Goal: Book appointment/travel/reservation

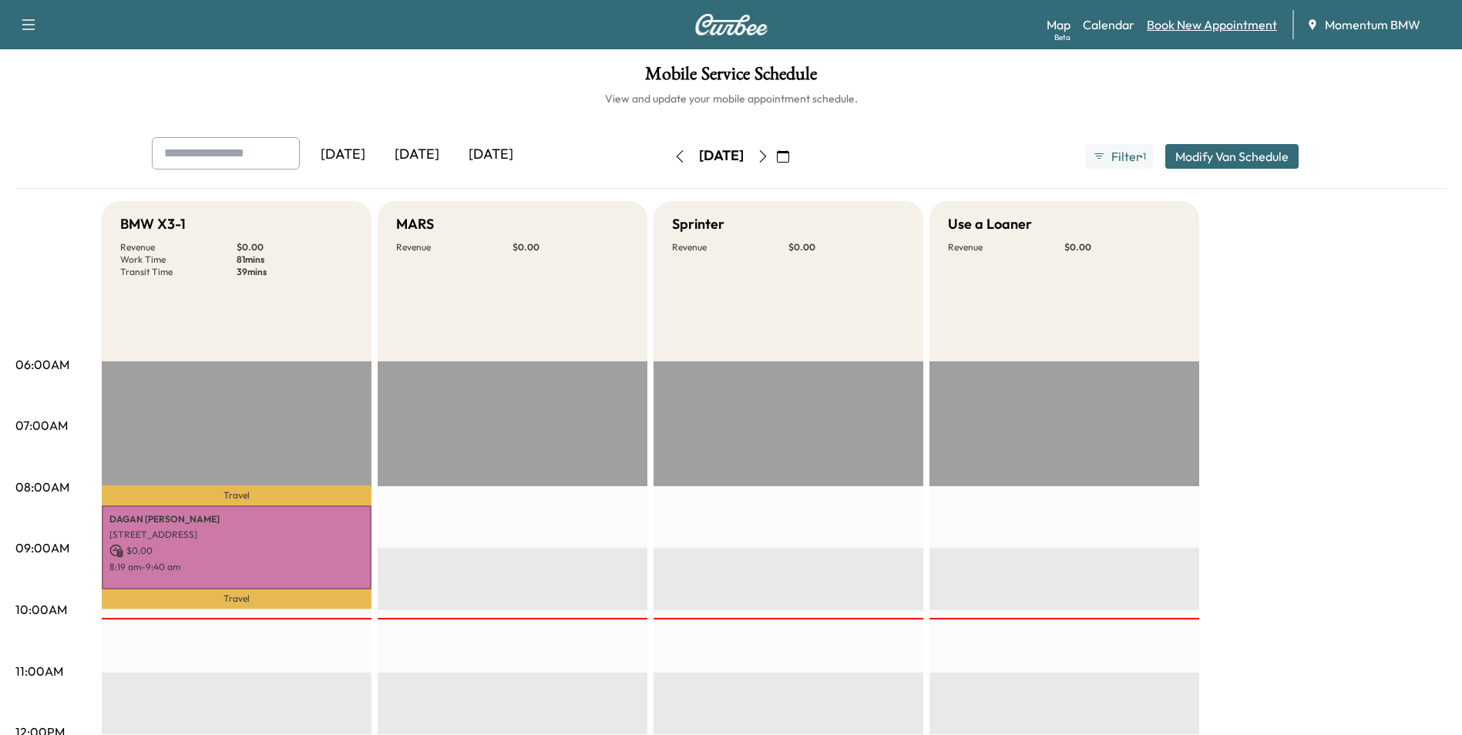
click at [1209, 27] on link "Book New Appointment" at bounding box center [1212, 24] width 130 height 18
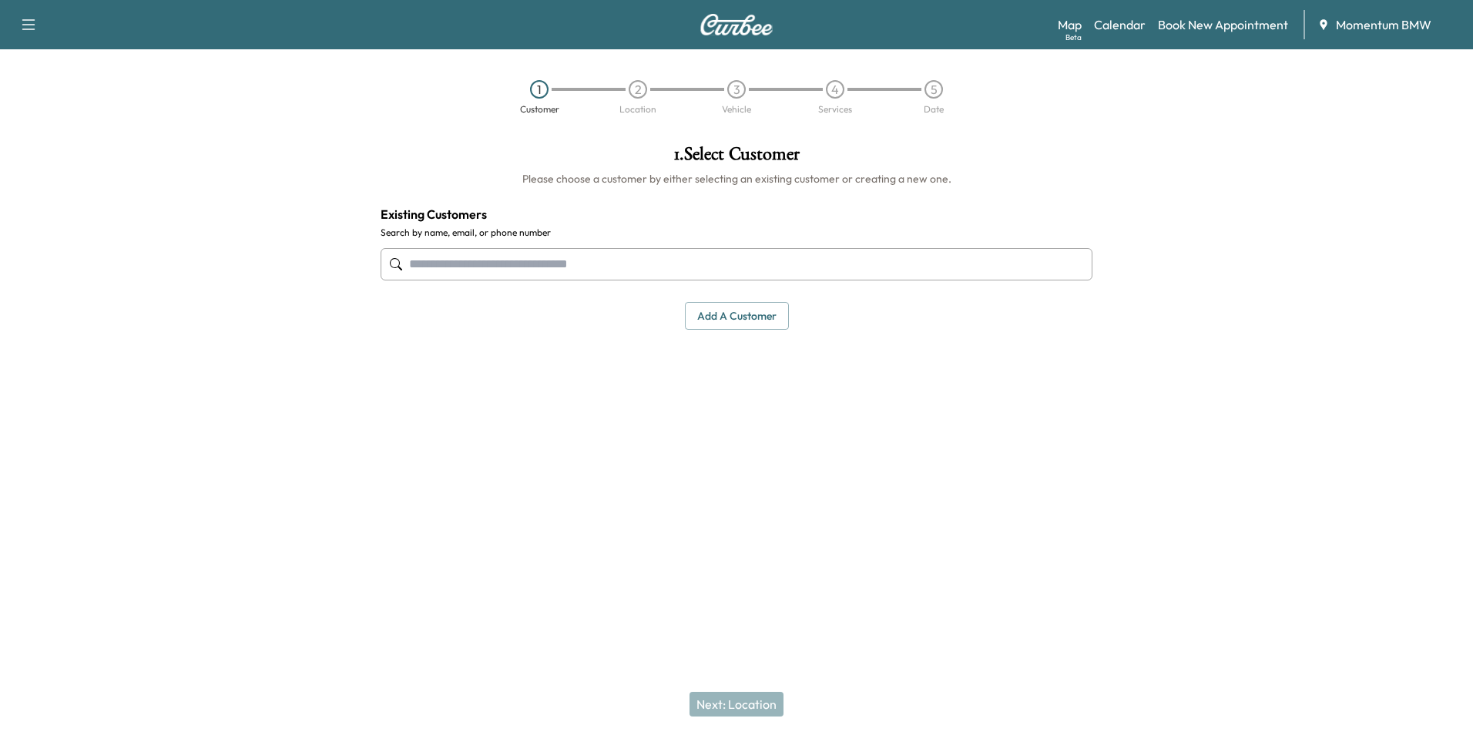
click at [628, 270] on input "text" at bounding box center [737, 264] width 712 height 32
click at [758, 264] on input "text" at bounding box center [737, 264] width 712 height 32
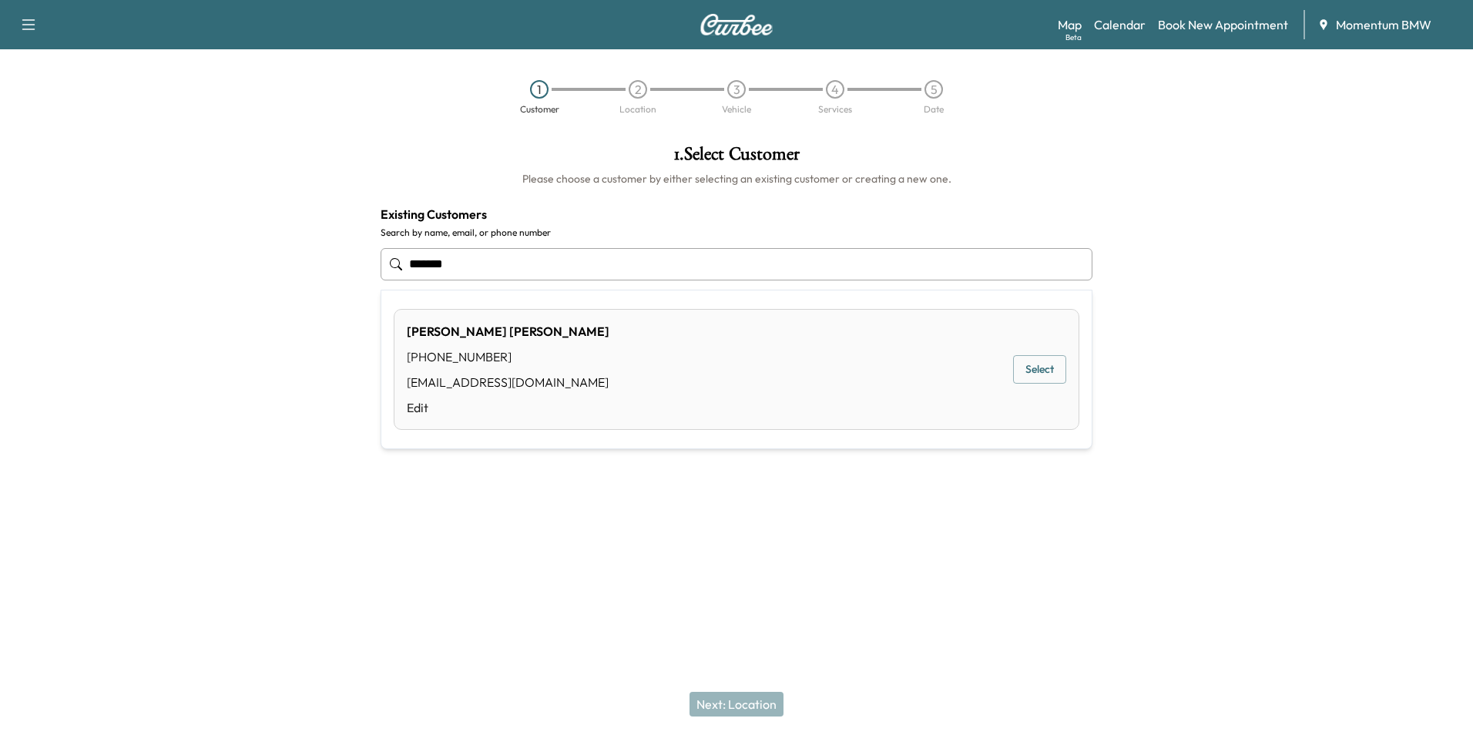
click at [1050, 368] on button "Select" at bounding box center [1039, 369] width 53 height 29
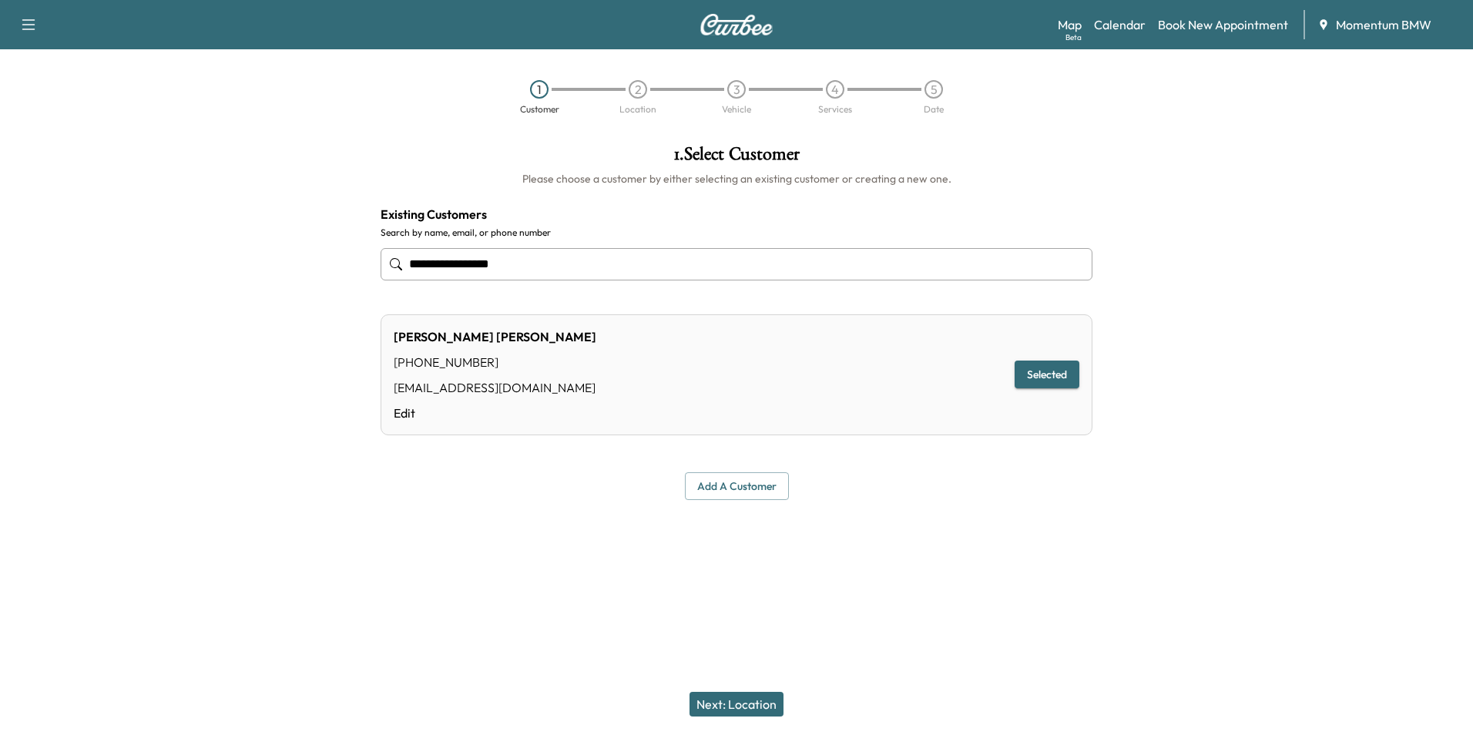
type input "**********"
click at [754, 706] on button "Next: Location" at bounding box center [737, 704] width 94 height 25
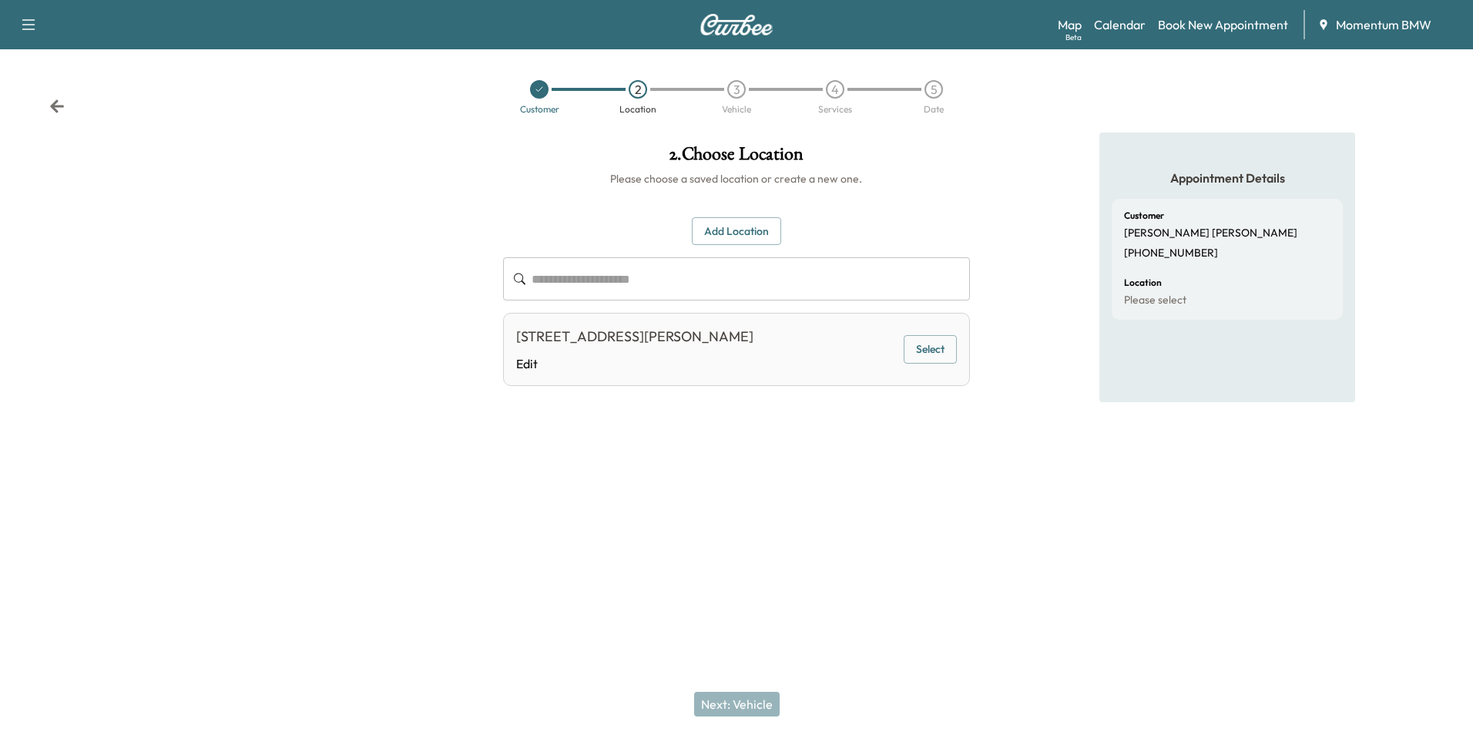
click at [932, 346] on button "Select" at bounding box center [930, 349] width 53 height 29
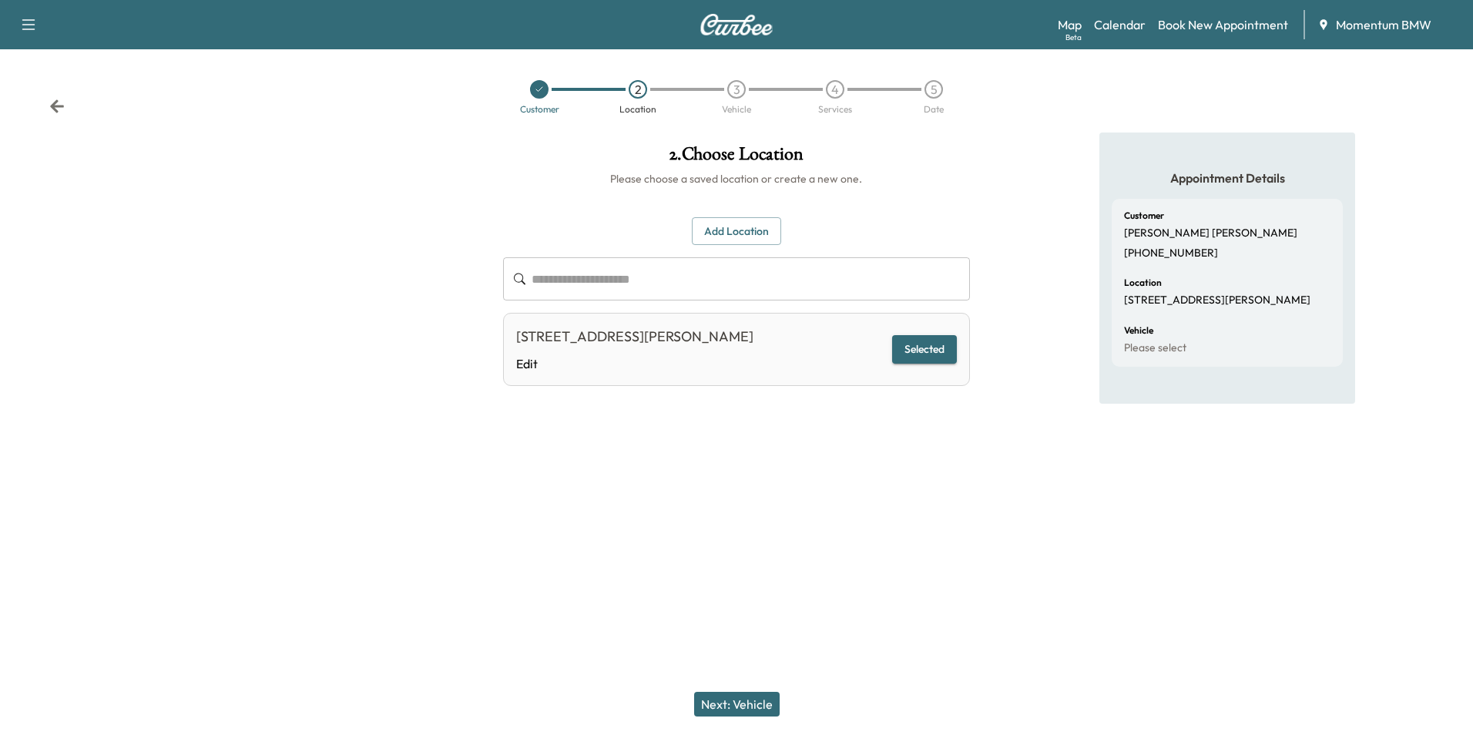
click at [758, 701] on button "Next: Vehicle" at bounding box center [737, 704] width 86 height 25
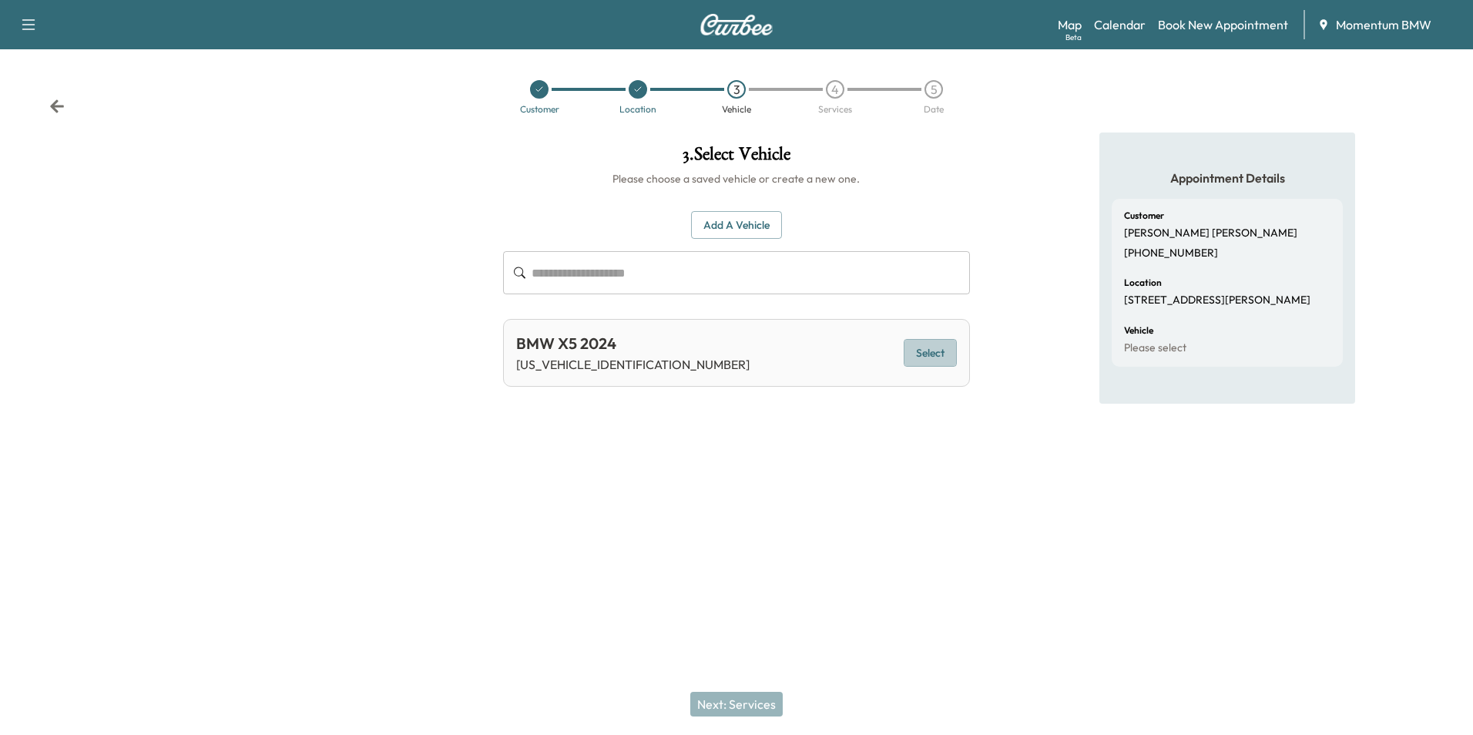
click at [917, 351] on button "Select" at bounding box center [930, 353] width 53 height 29
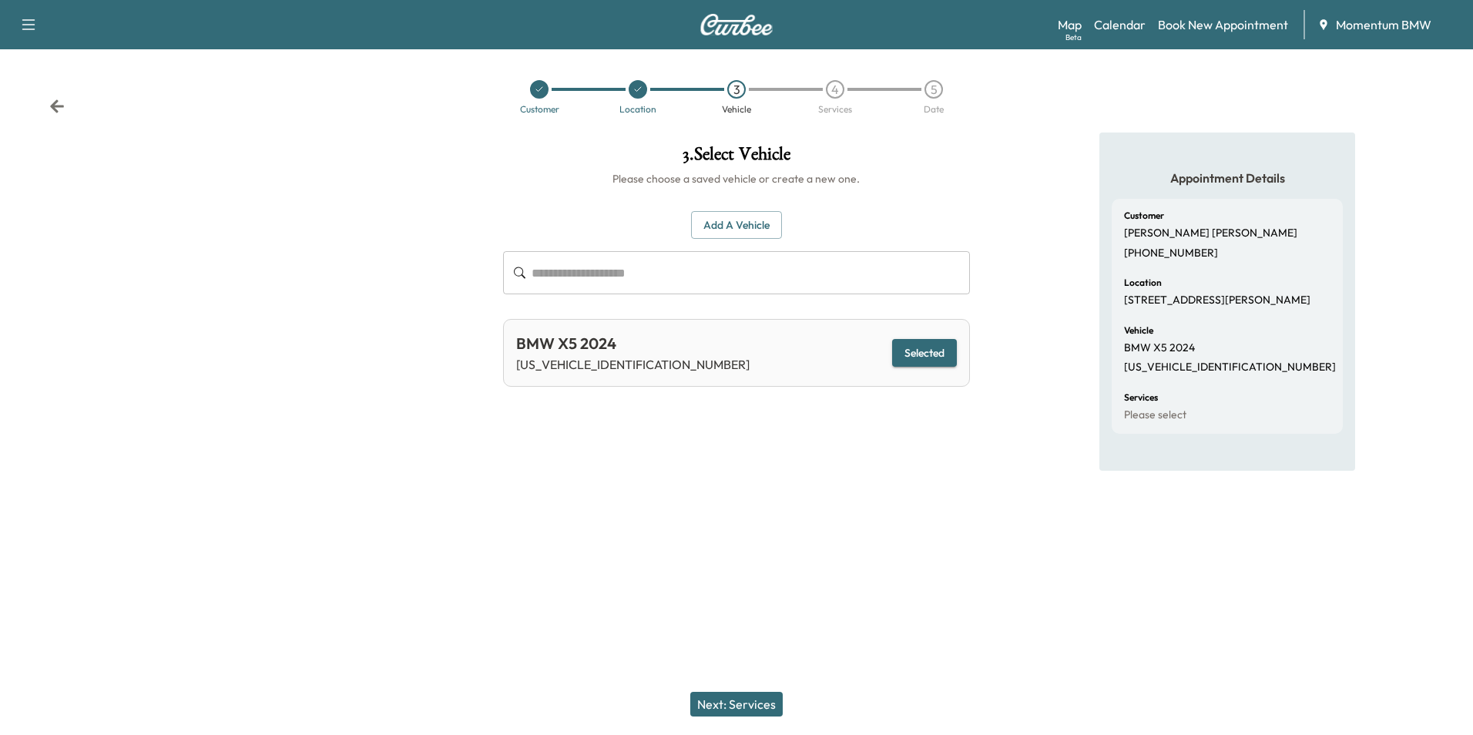
click at [757, 697] on button "Next: Services" at bounding box center [736, 704] width 92 height 25
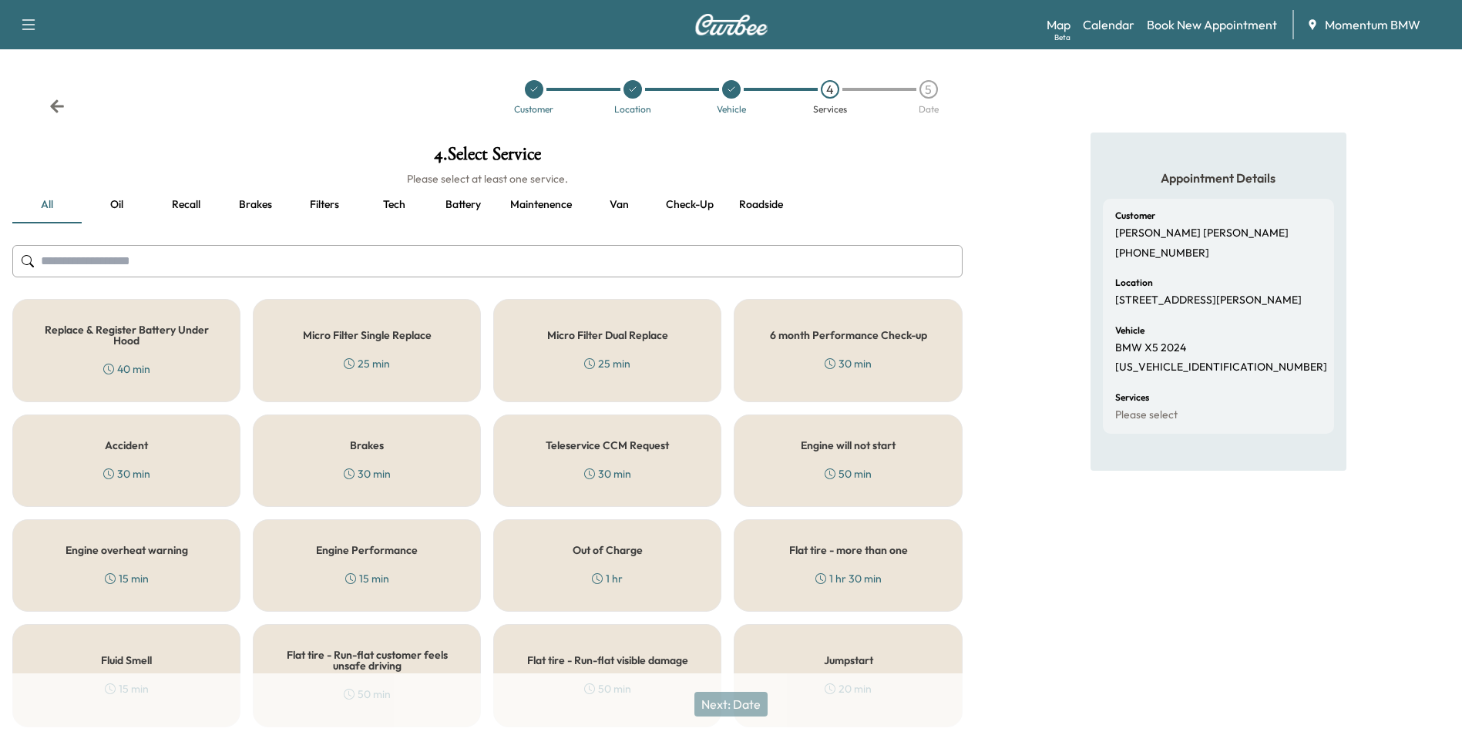
click at [770, 205] on button "Roadside" at bounding box center [760, 204] width 69 height 37
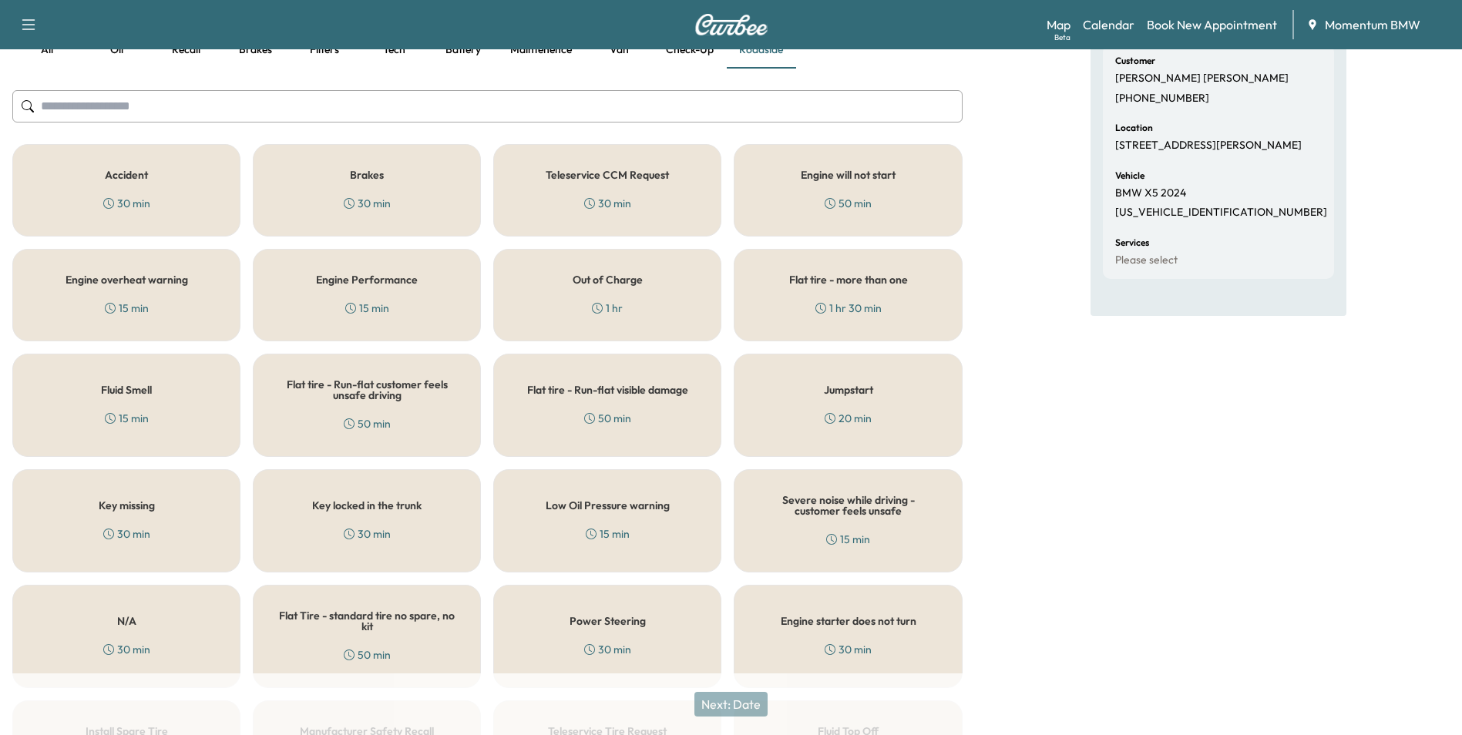
scroll to position [231, 0]
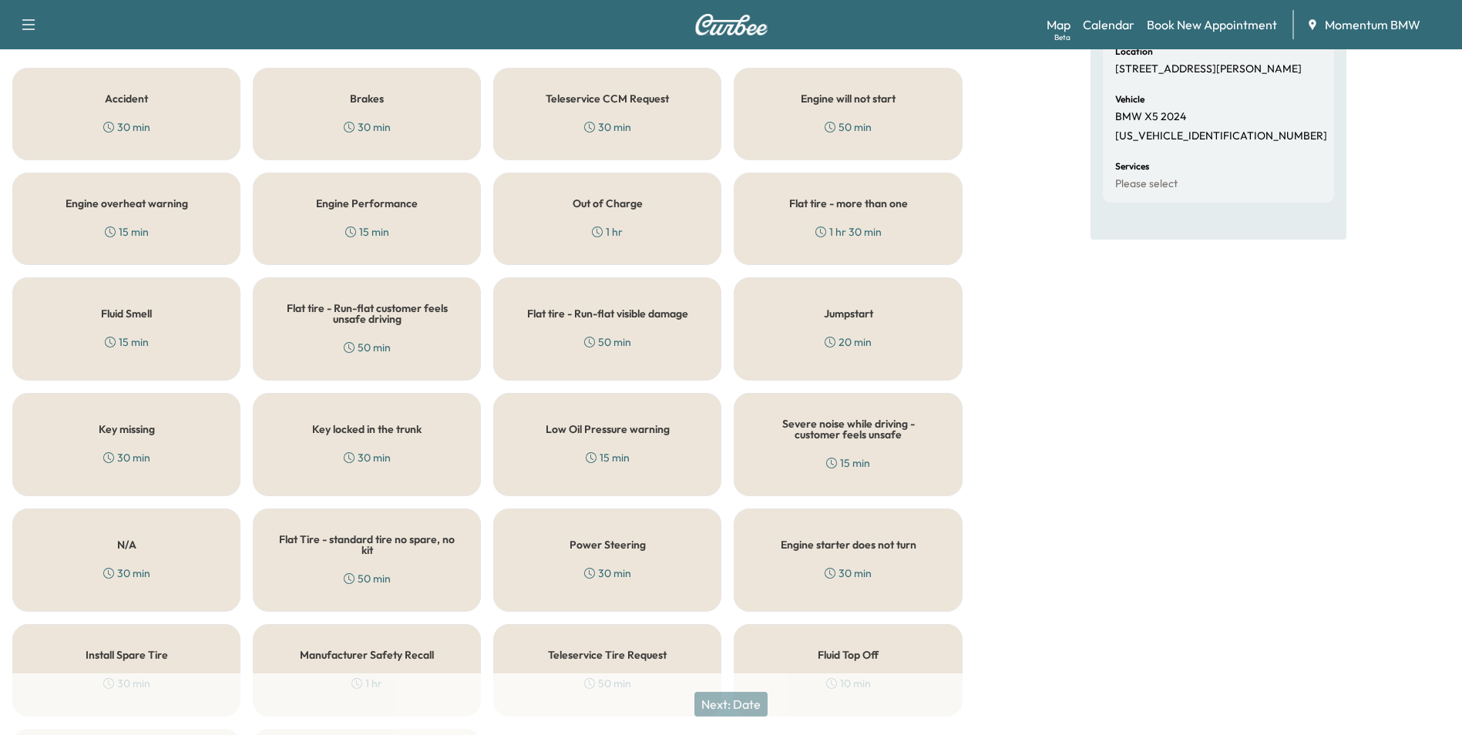
click at [115, 549] on div "N/A 30 min" at bounding box center [126, 560] width 228 height 103
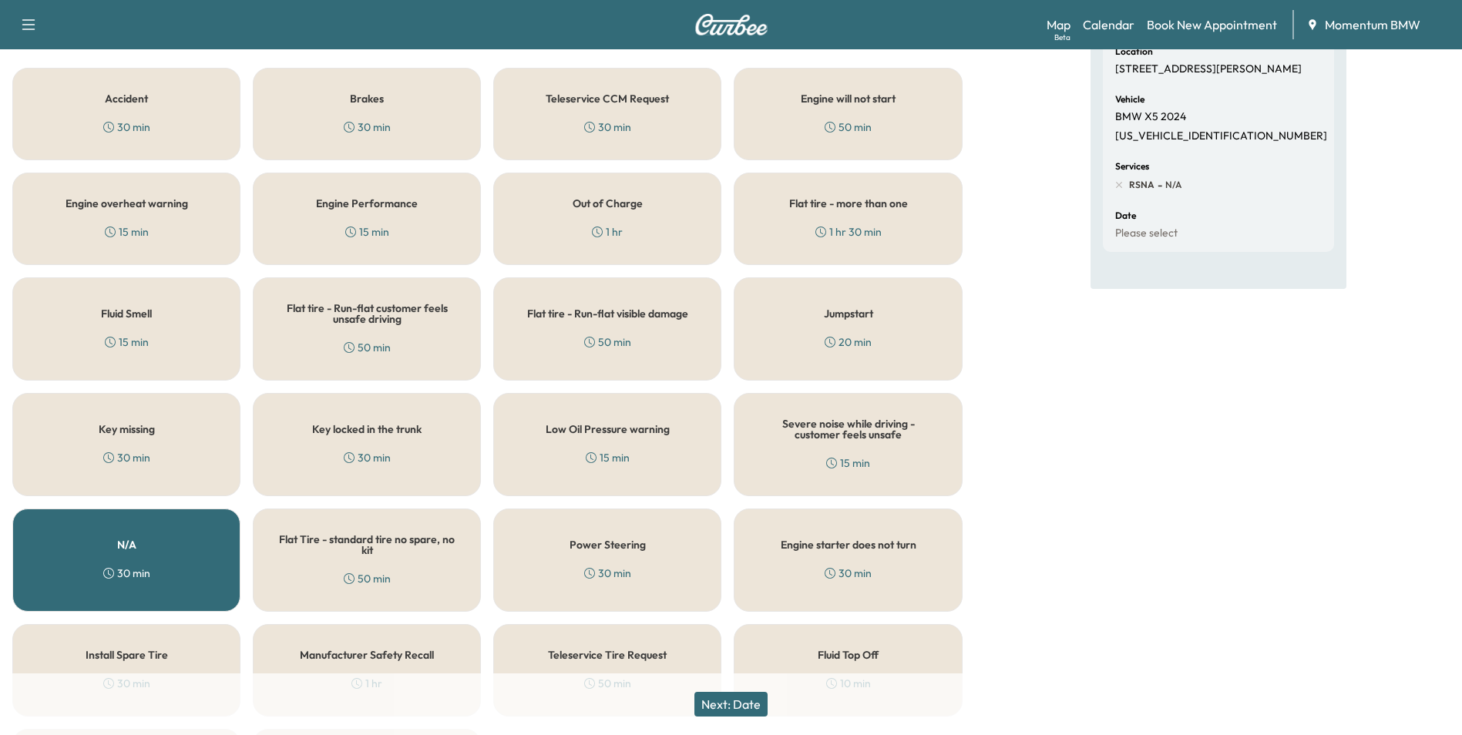
click at [759, 701] on button "Next: Date" at bounding box center [730, 704] width 73 height 25
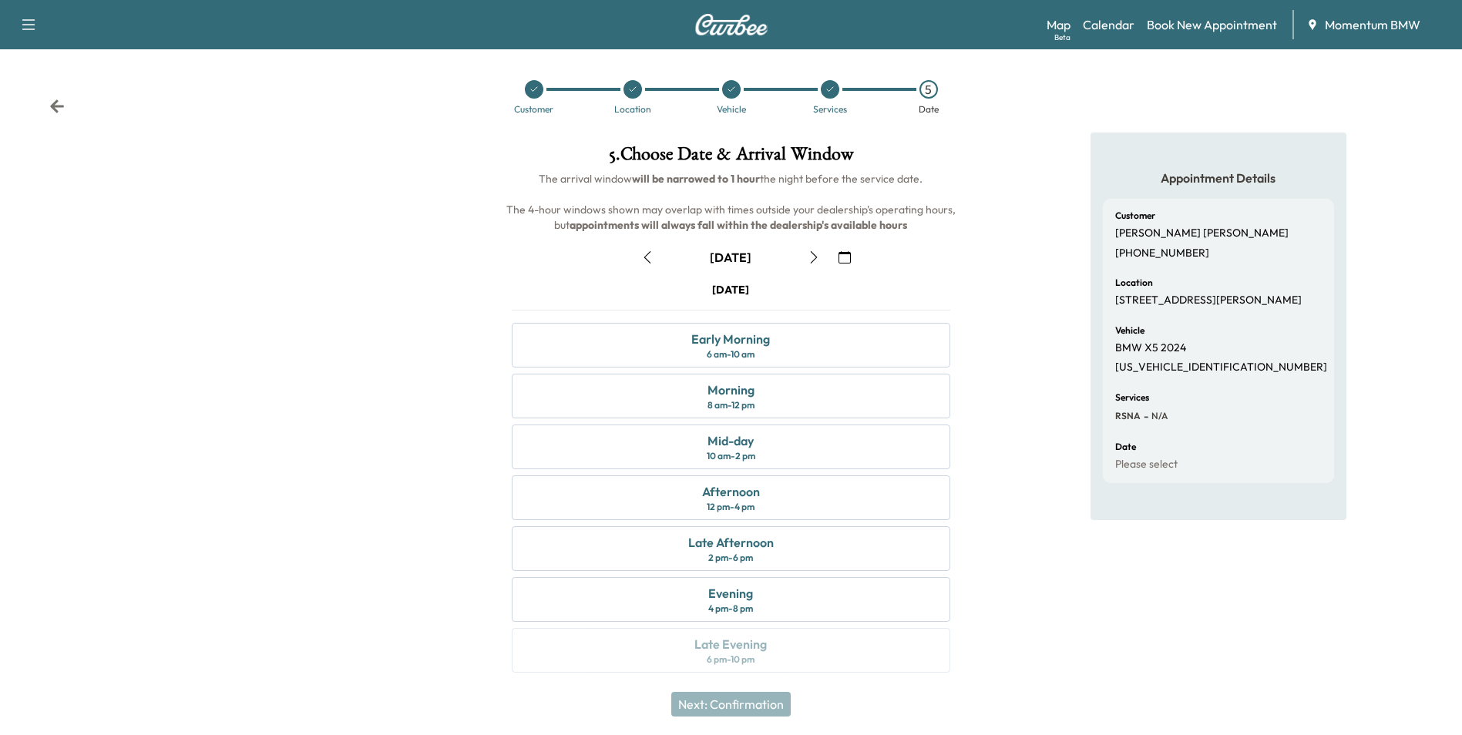
click at [646, 255] on icon "button" at bounding box center [647, 257] width 12 height 12
click at [780, 549] on div "Late Afternoon 2 pm - 6 pm" at bounding box center [731, 548] width 438 height 45
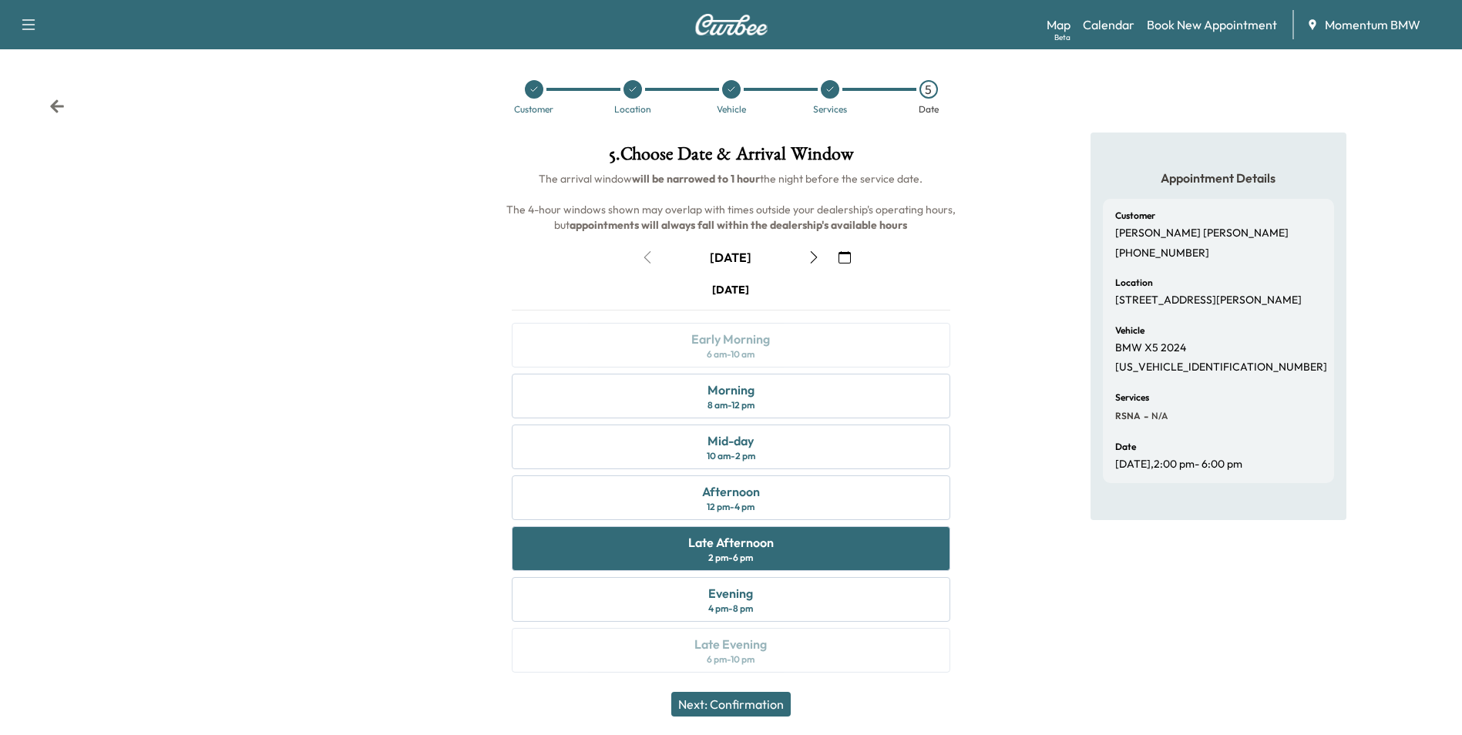
click at [774, 706] on button "Next: Confirmation" at bounding box center [730, 704] width 119 height 25
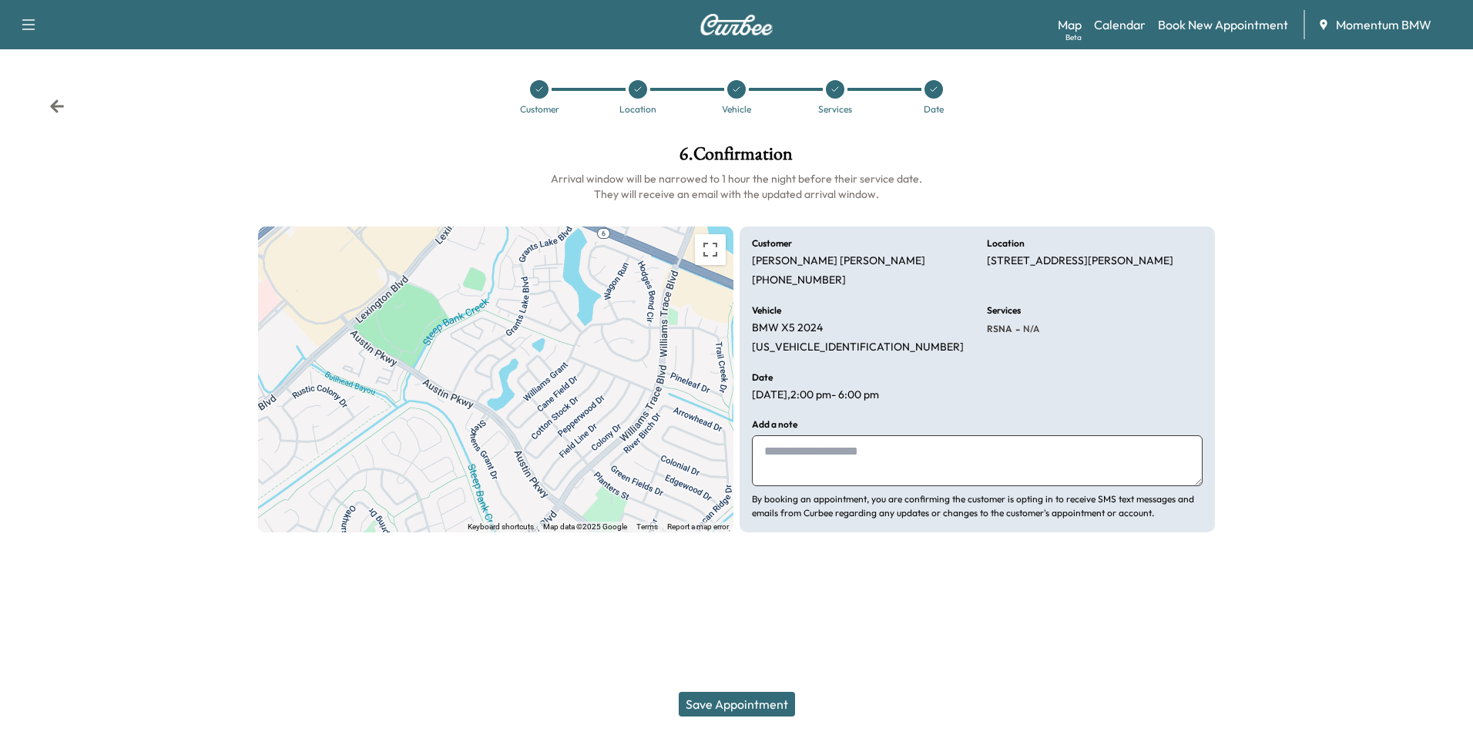
click at [901, 460] on textarea at bounding box center [977, 460] width 451 height 51
type textarea "**********"
click at [777, 706] on button "Save Appointment" at bounding box center [737, 704] width 116 height 25
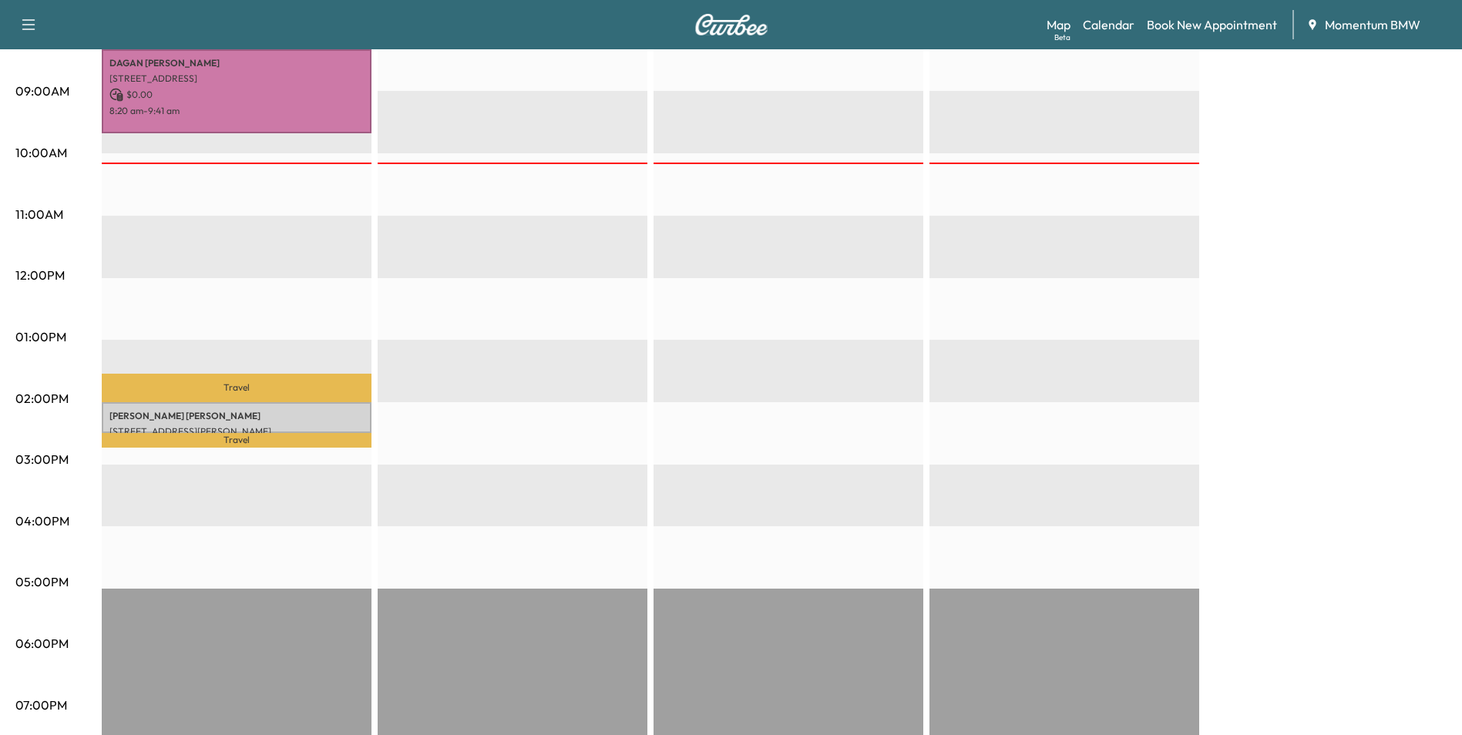
scroll to position [462, 0]
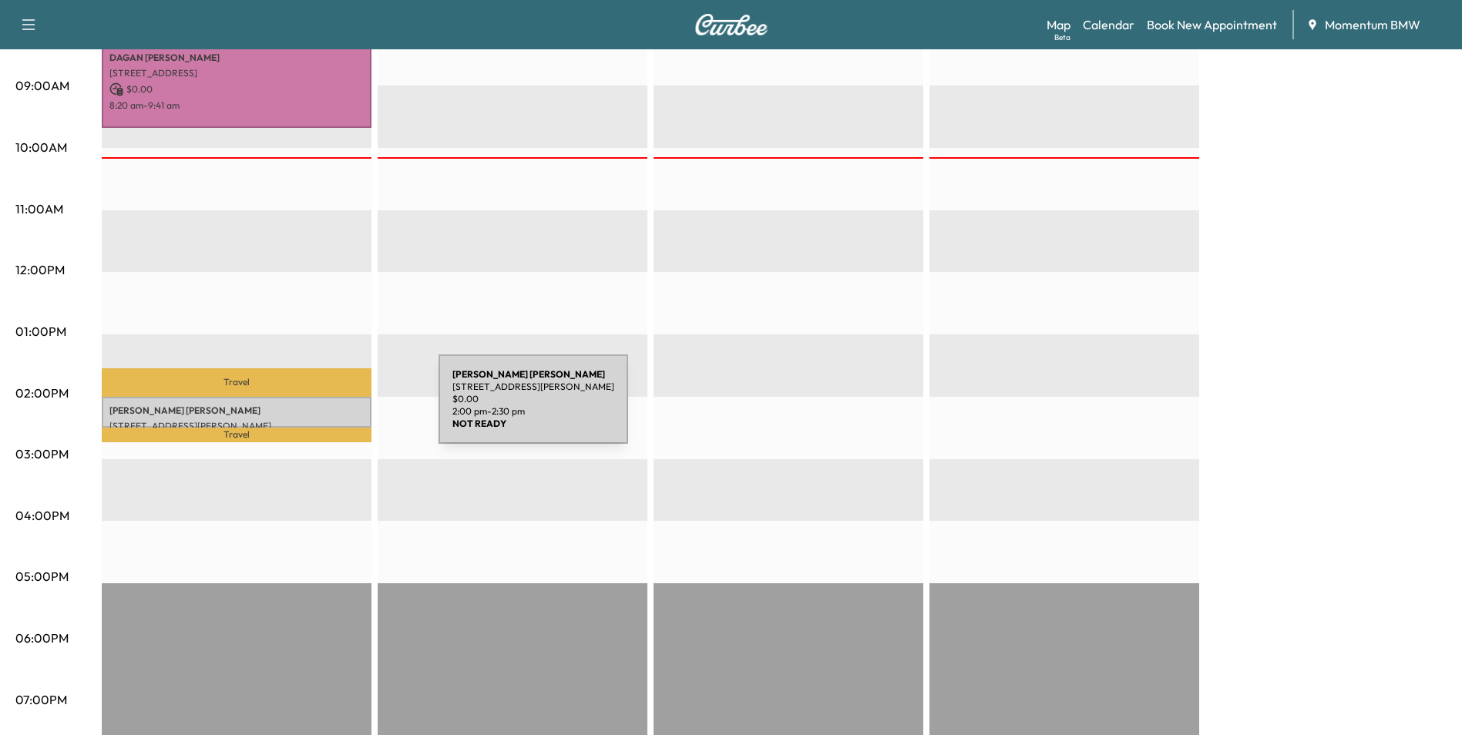
click at [323, 408] on p "[PERSON_NAME]" at bounding box center [236, 411] width 254 height 12
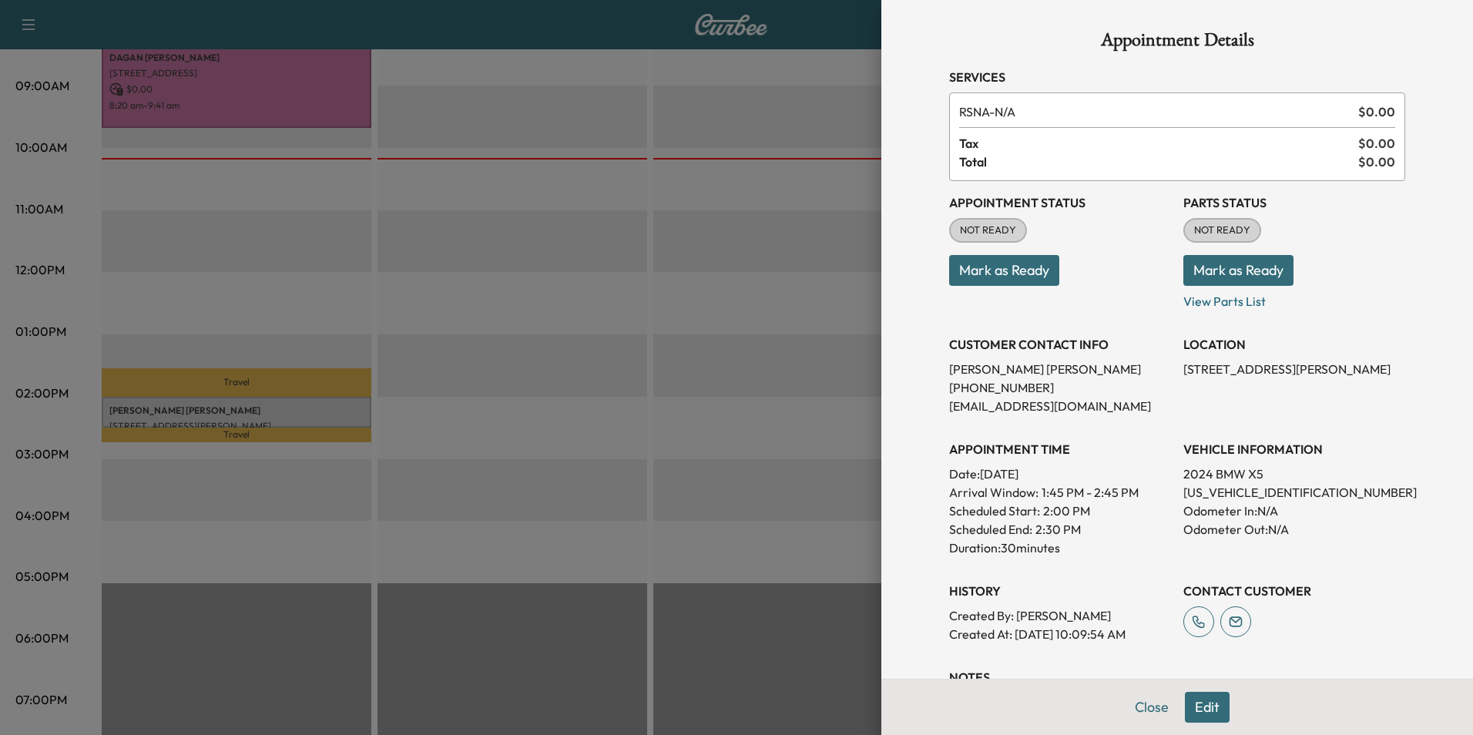
click at [1015, 267] on button "Mark as Ready" at bounding box center [1004, 270] width 110 height 31
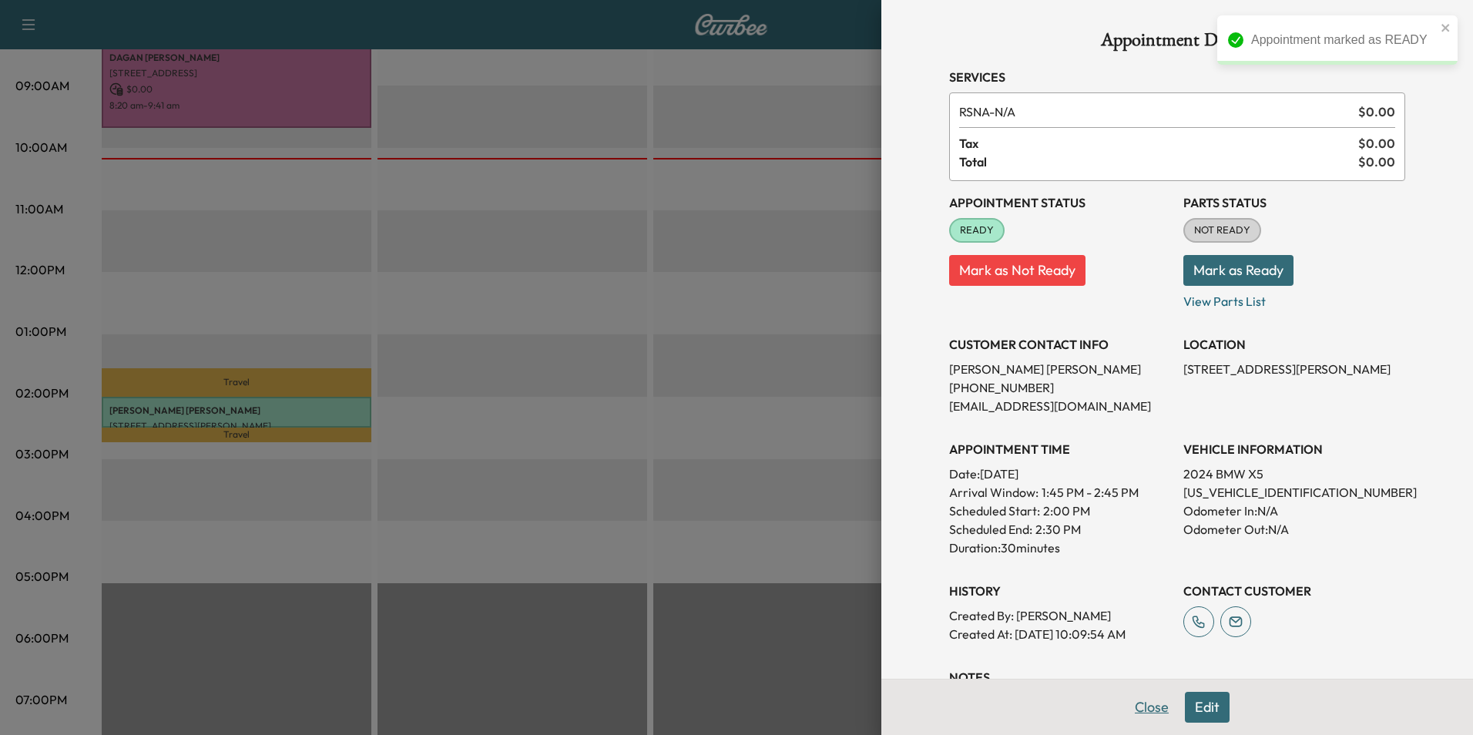
click at [1151, 705] on button "Close" at bounding box center [1152, 707] width 54 height 31
